Goal: Task Accomplishment & Management: Use online tool/utility

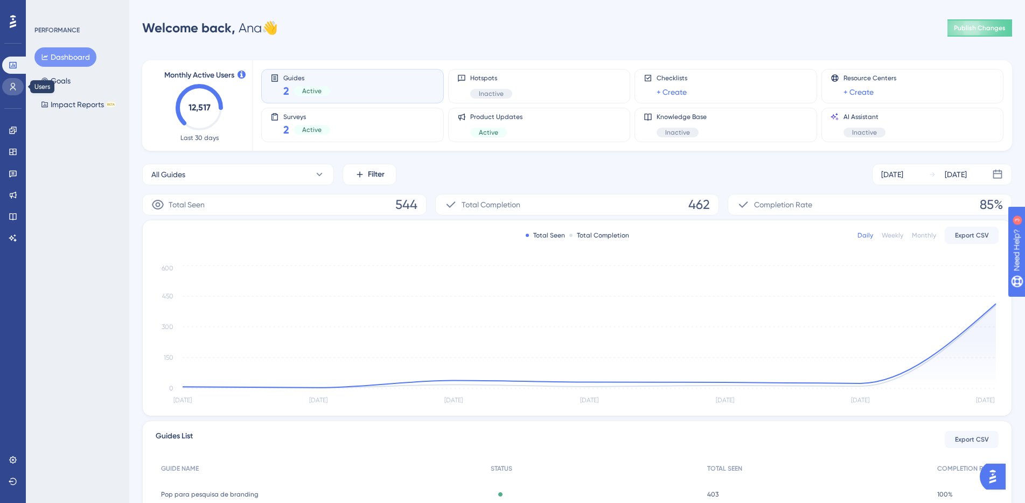
click at [18, 85] on link at bounding box center [13, 86] width 22 height 17
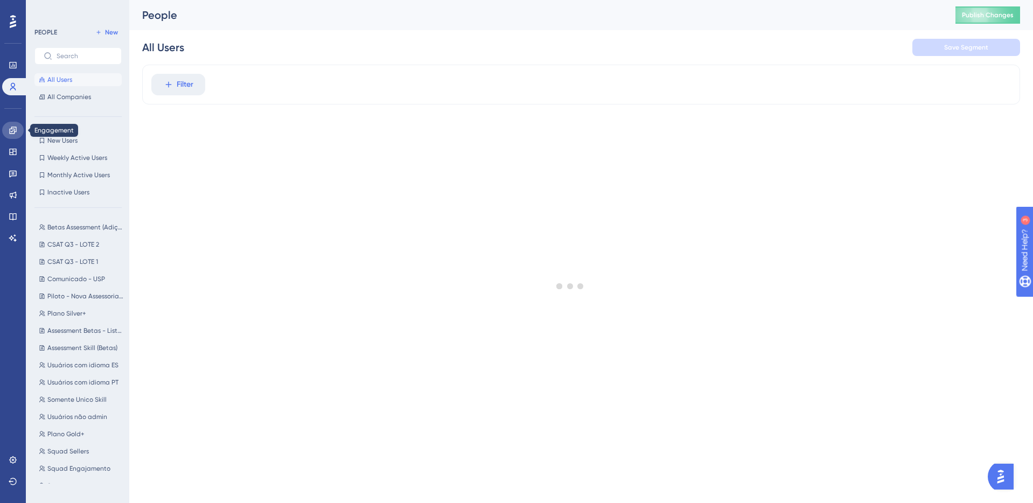
click at [16, 127] on icon at bounding box center [13, 130] width 9 height 9
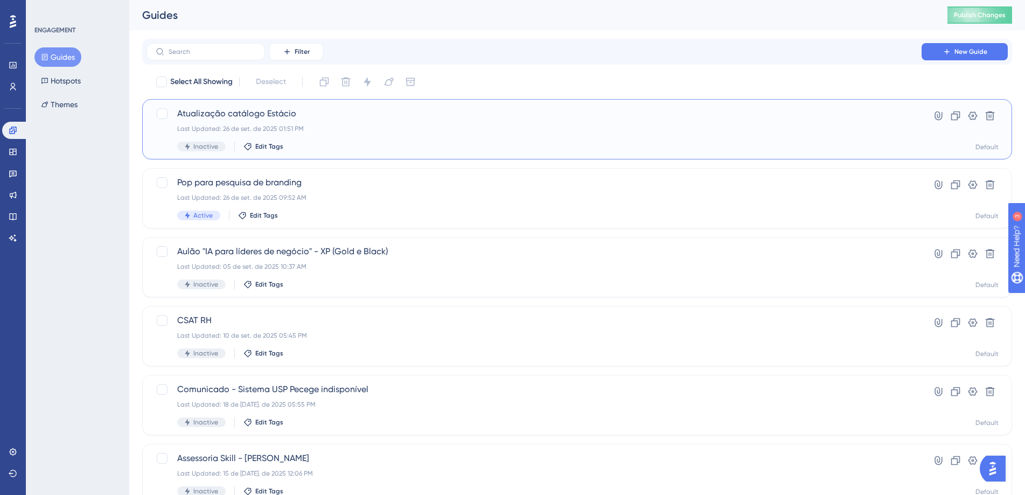
click at [289, 125] on div "Last Updated: 26 de set. de 2025 01:51 PM" at bounding box center [533, 128] width 713 height 9
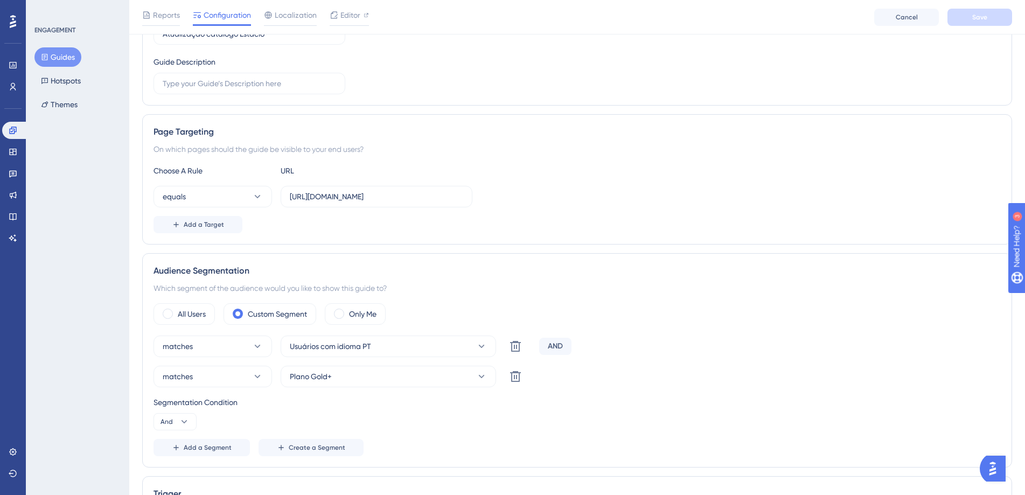
scroll to position [80, 0]
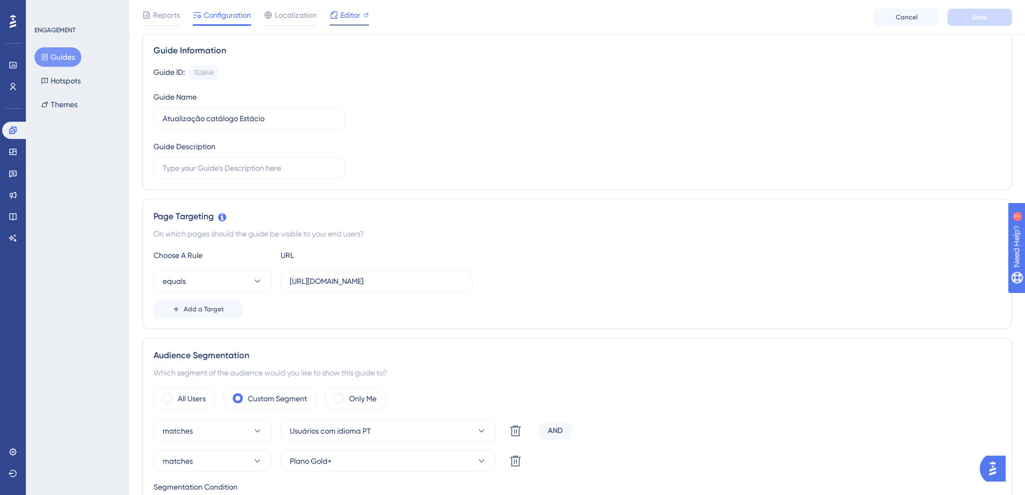
click at [354, 17] on span "Editor" at bounding box center [350, 15] width 20 height 13
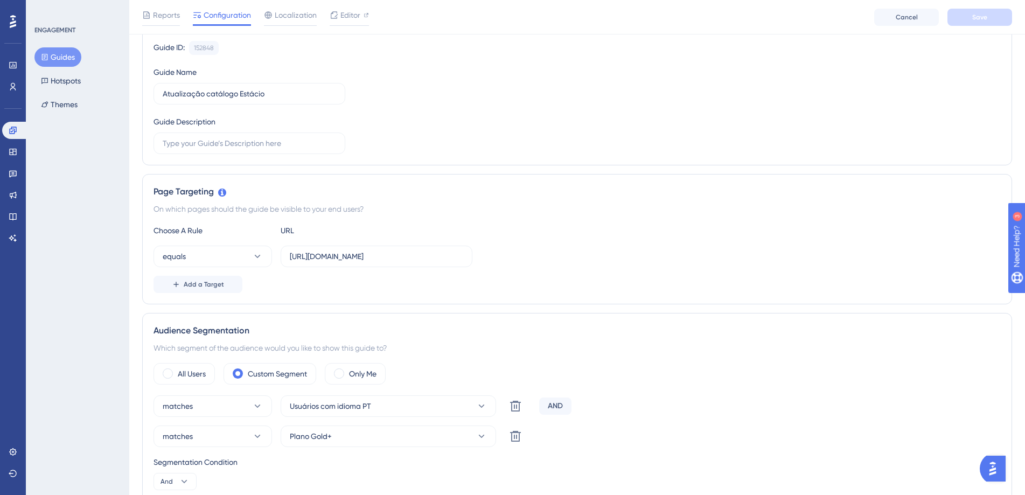
scroll to position [451, 0]
